Goal: Transaction & Acquisition: Purchase product/service

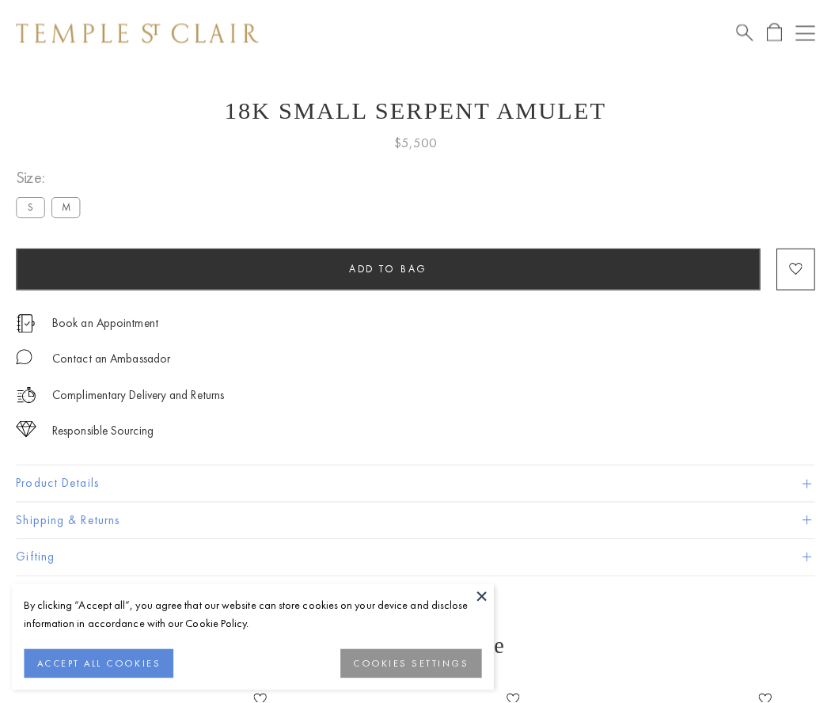
scroll to position [63, 0]
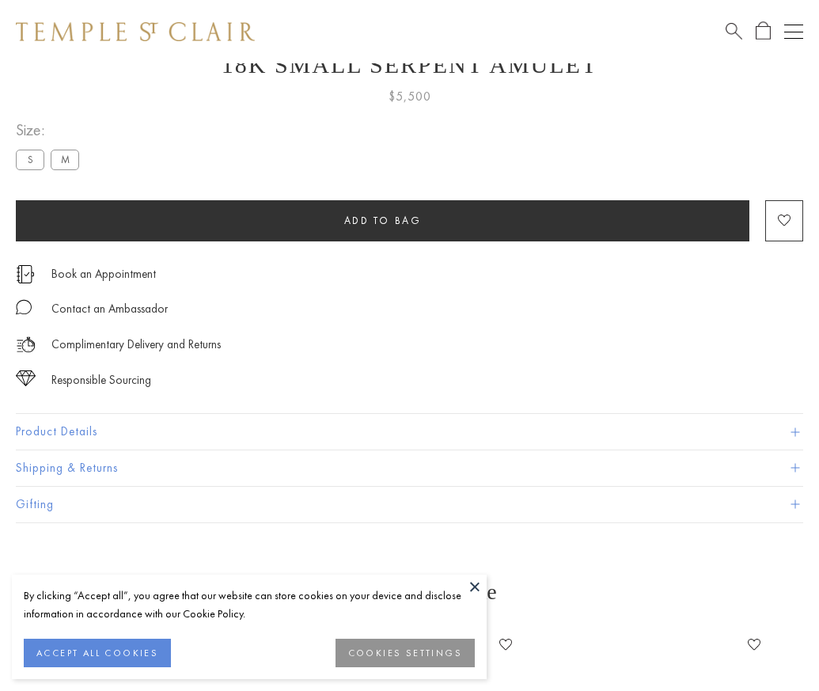
click at [382, 220] on span "Add to bag" at bounding box center [383, 220] width 78 height 13
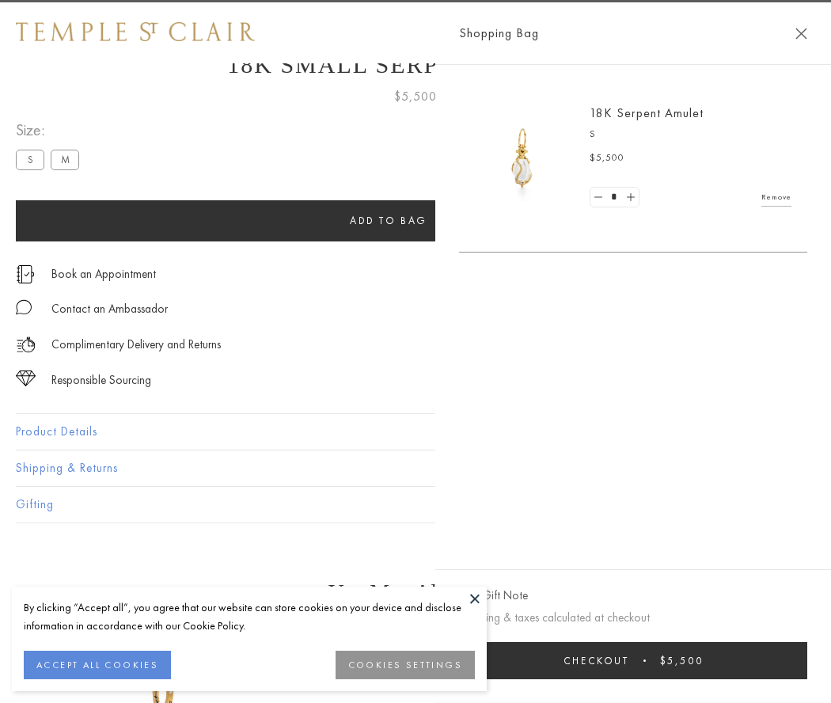
click at [643, 660] on button "Checkout $5,500" at bounding box center [633, 660] width 348 height 37
